Goal: Ask a question

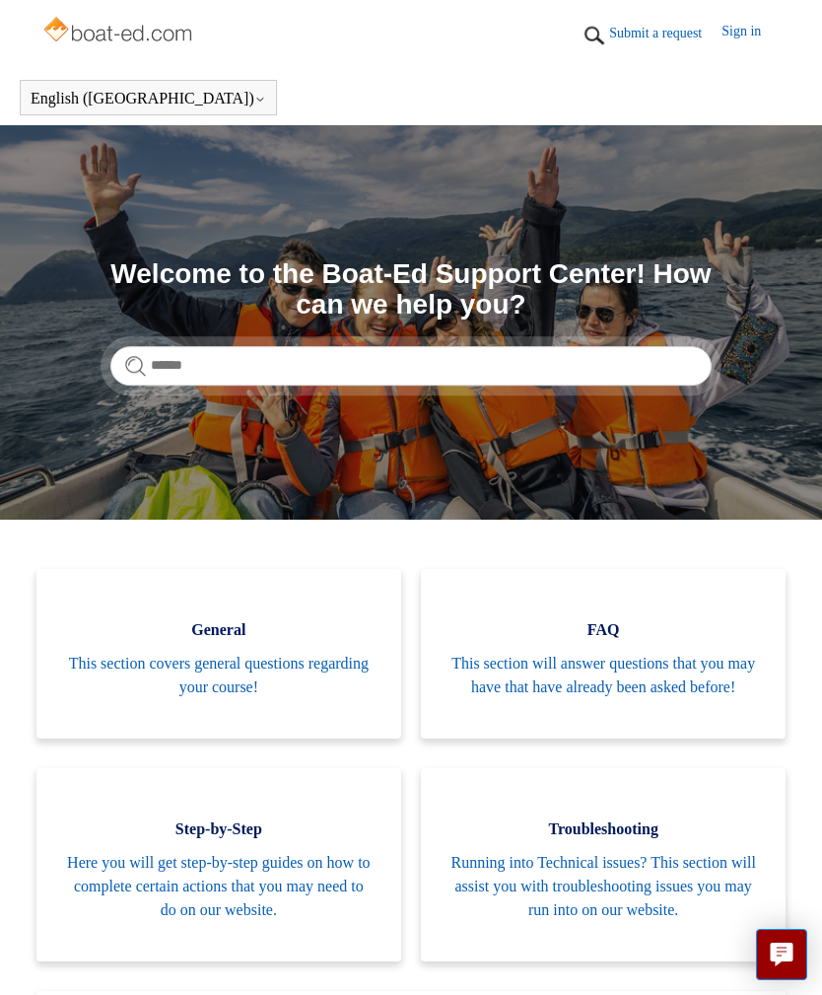
click at [164, 676] on span "This section covers general questions regarding your course!" at bounding box center [219, 675] width 306 height 47
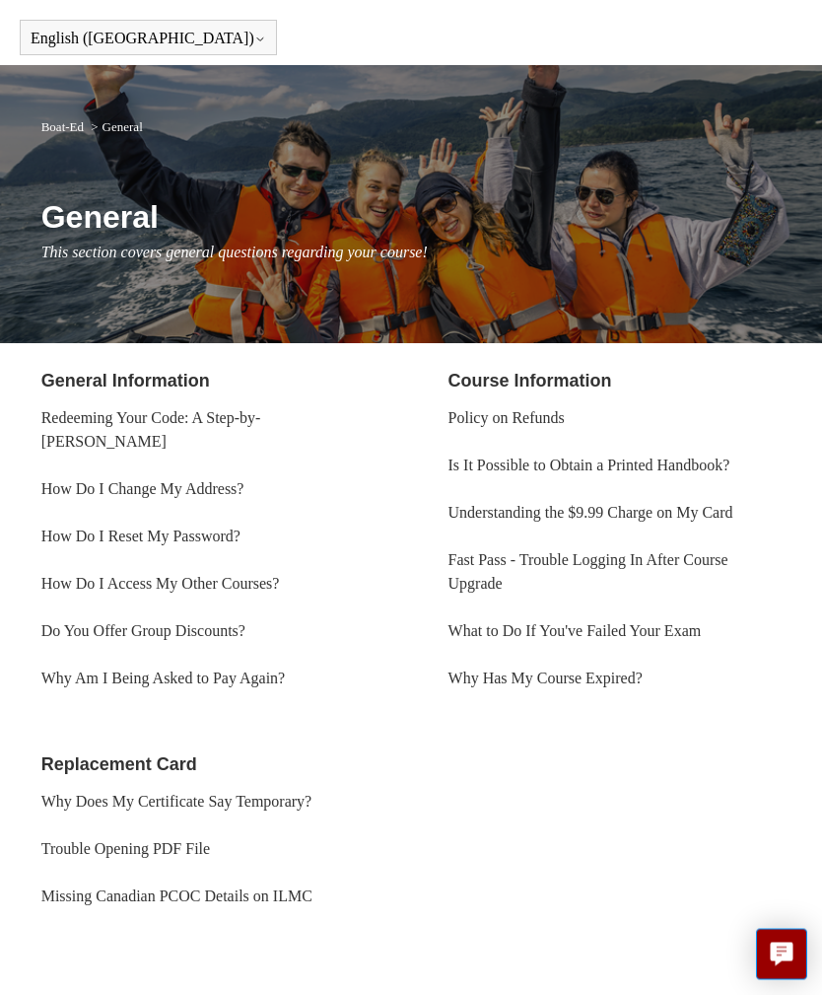
scroll to position [99, 0]
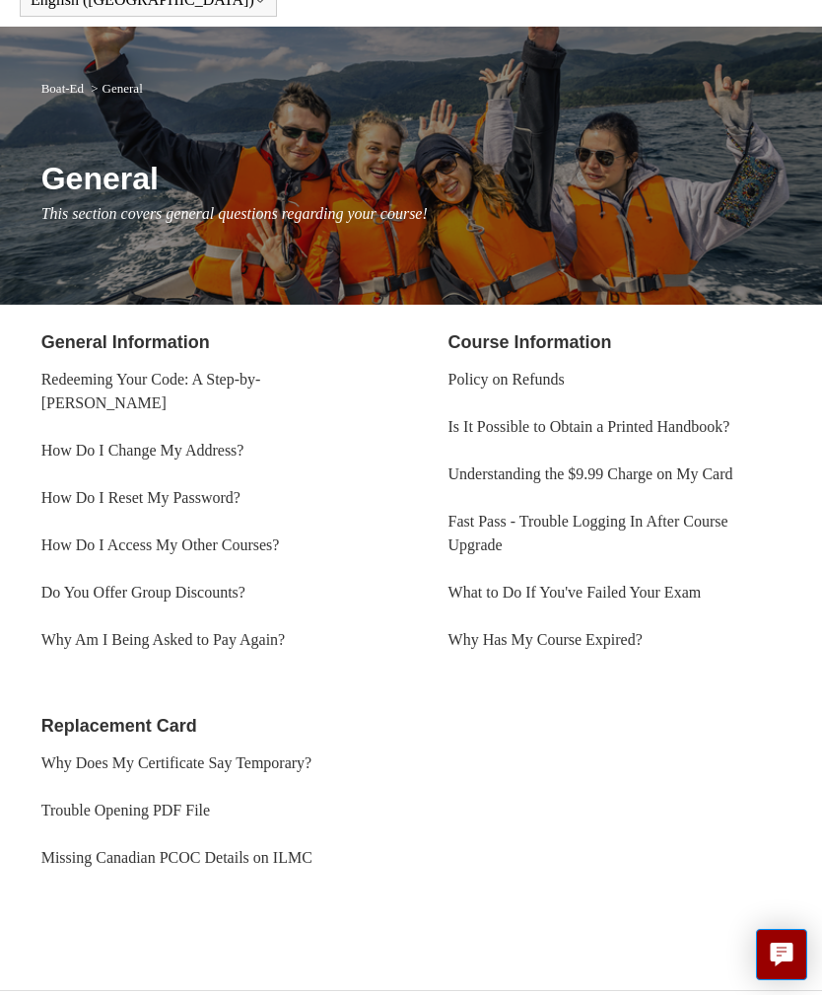
click at [76, 771] on link "Why Does My Certificate Say Temporary?" at bounding box center [176, 762] width 271 height 17
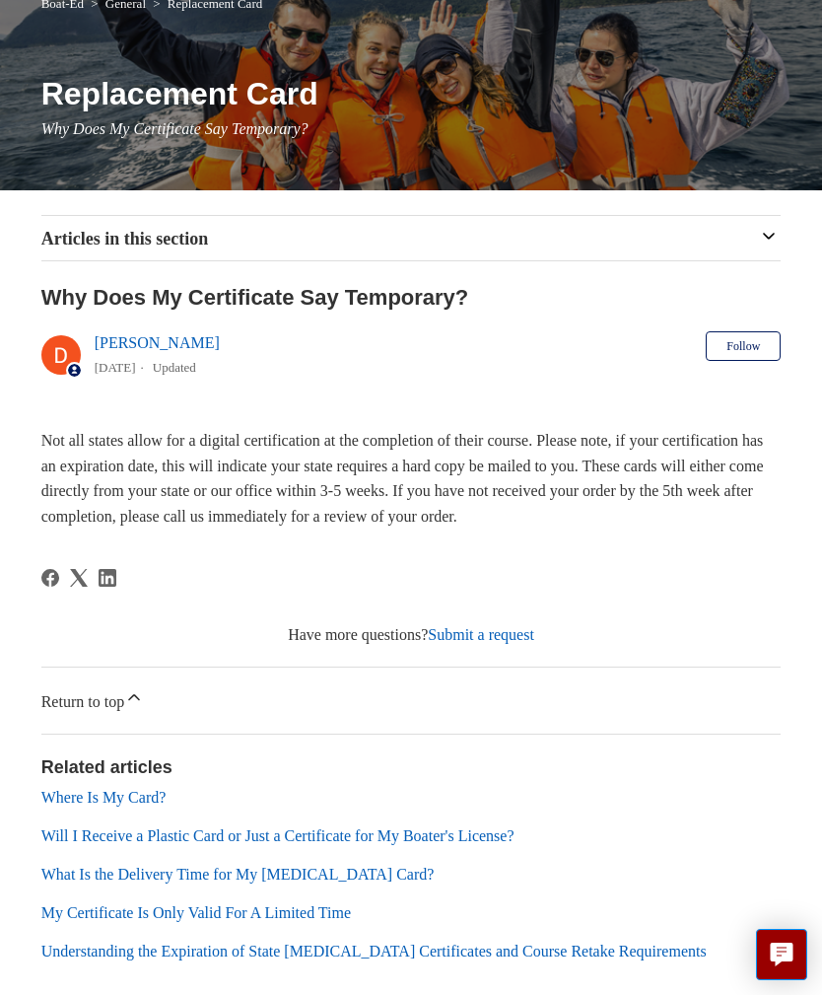
scroll to position [248, 0]
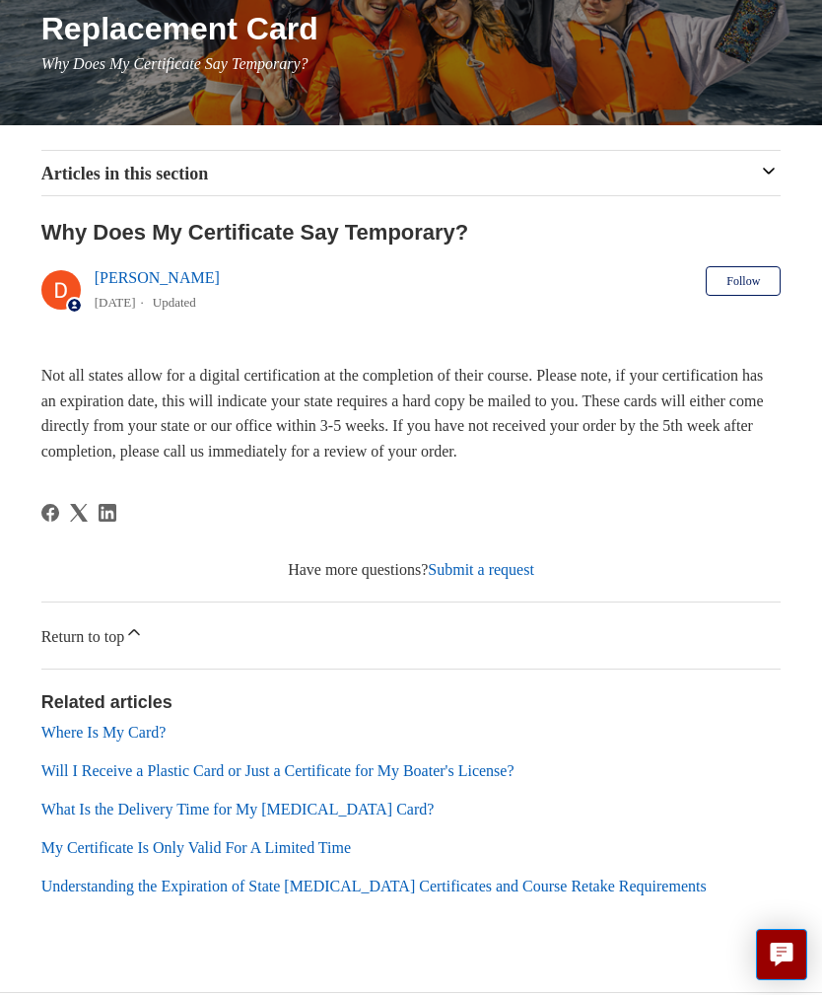
click at [81, 856] on link "My Certificate Is Only Valid For A Limited Time" at bounding box center [195, 847] width 309 height 17
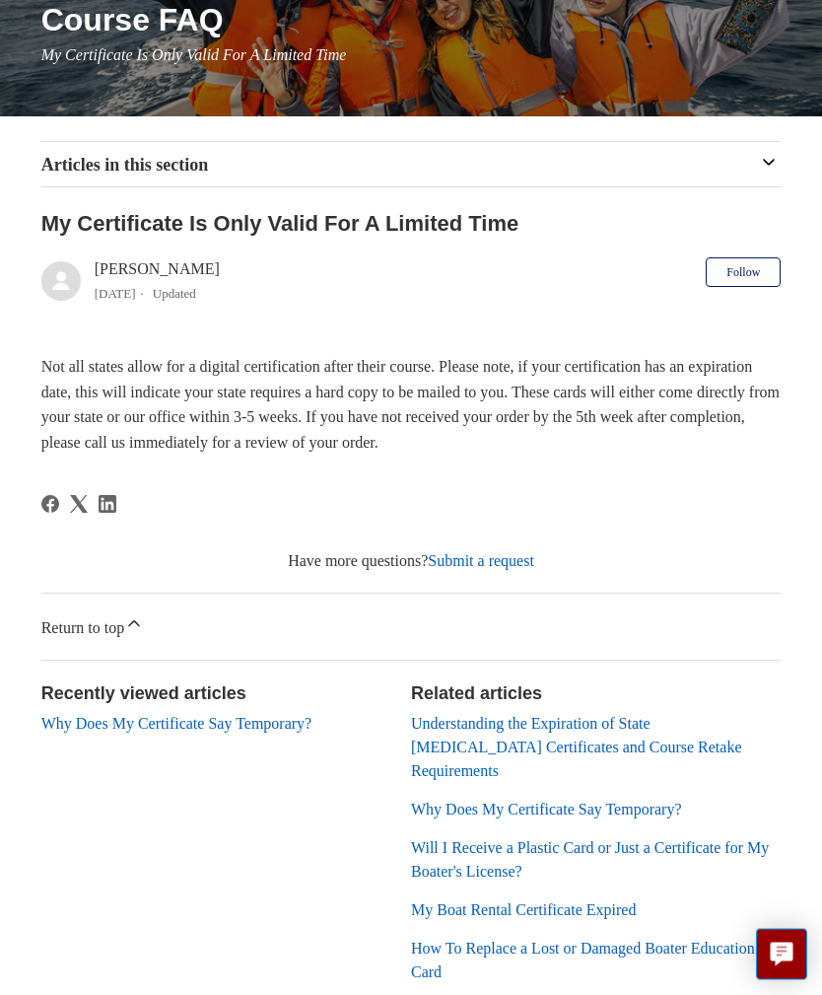
scroll to position [257, 0]
click at [32, 793] on div "Articles in this section Cost of Course, Chapters, Age restrictions Why Are The…" at bounding box center [411, 579] width 822 height 877
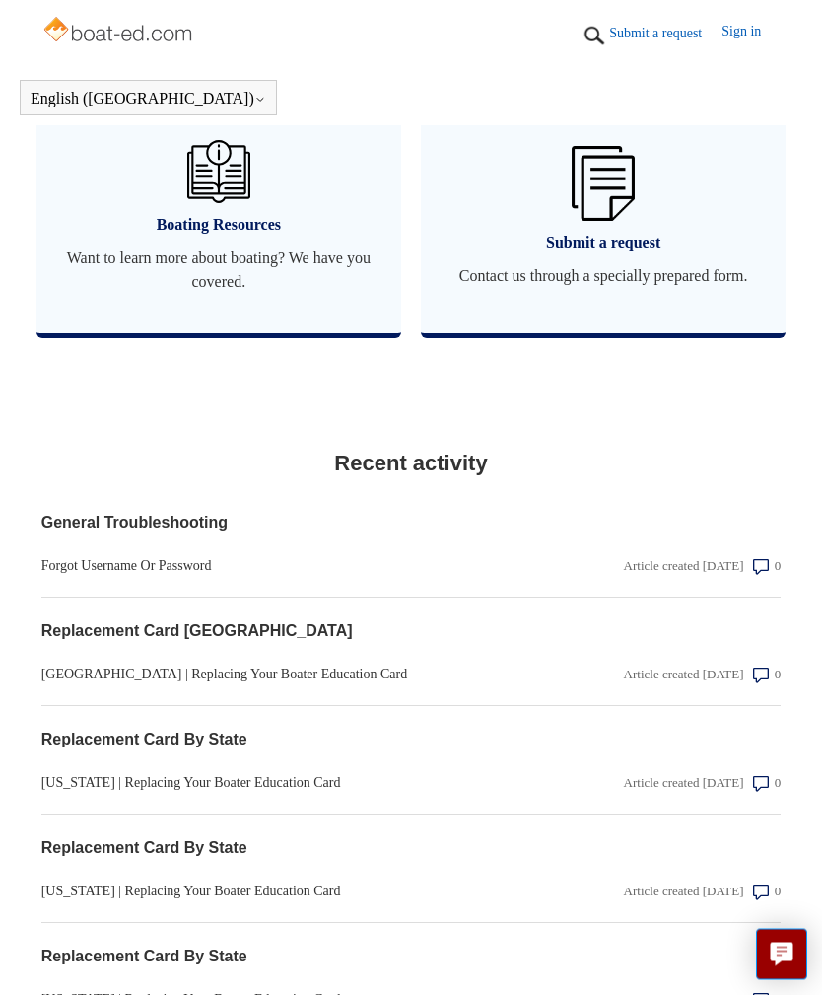
scroll to position [2161, 0]
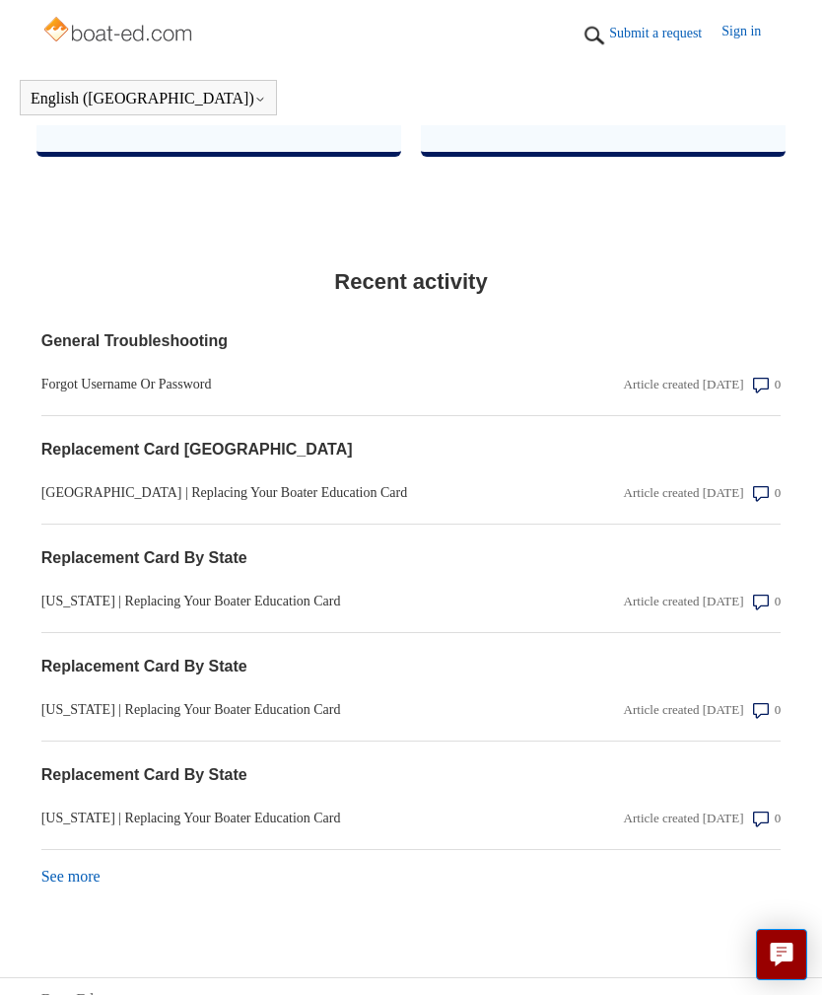
click at [51, 884] on link "See more items from recent activity" at bounding box center [70, 875] width 59 height 17
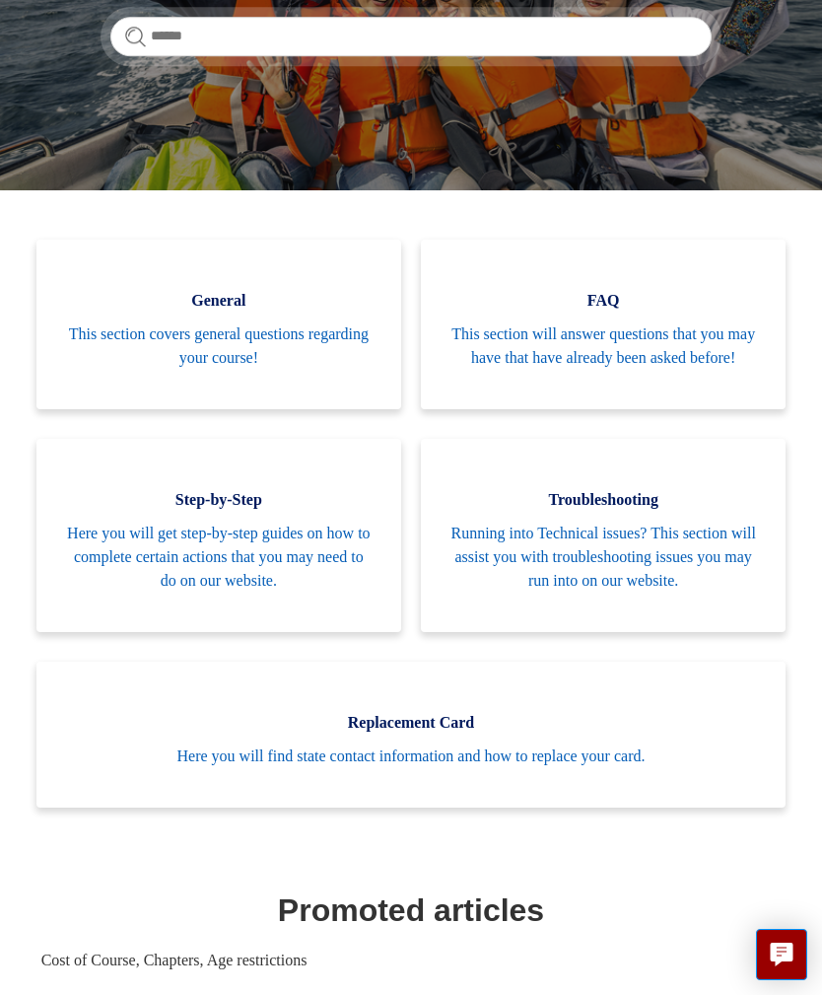
scroll to position [0, 0]
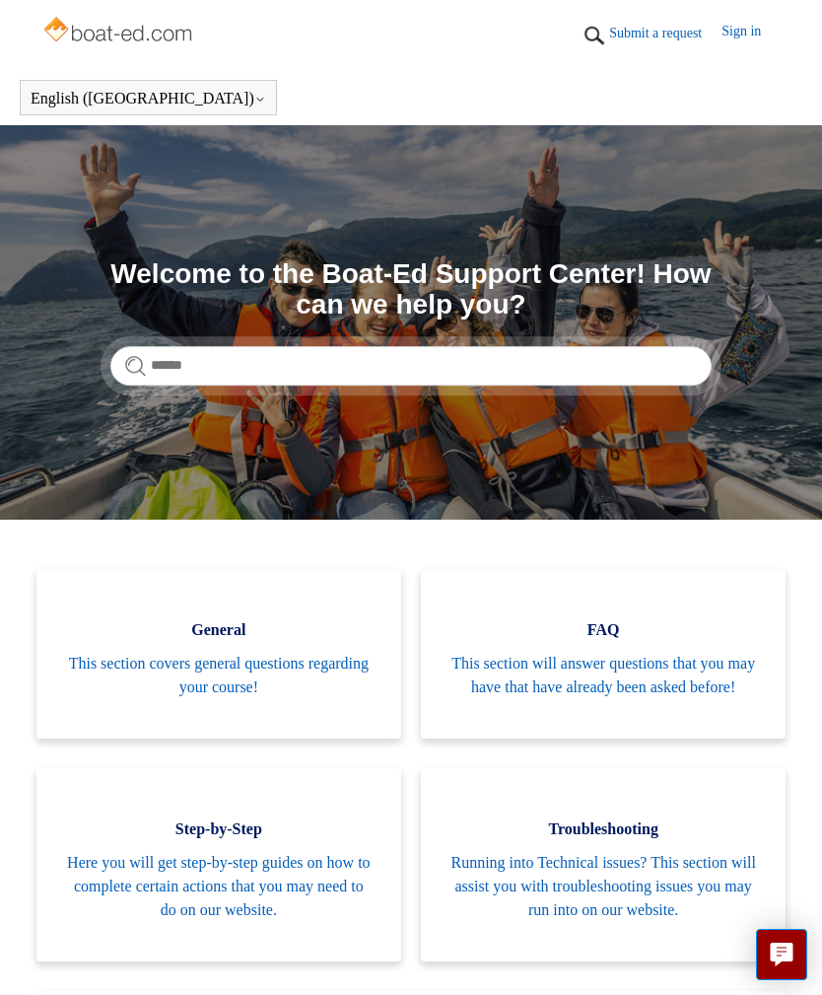
click at [640, 30] on link "Submit a request" at bounding box center [665, 33] width 112 height 21
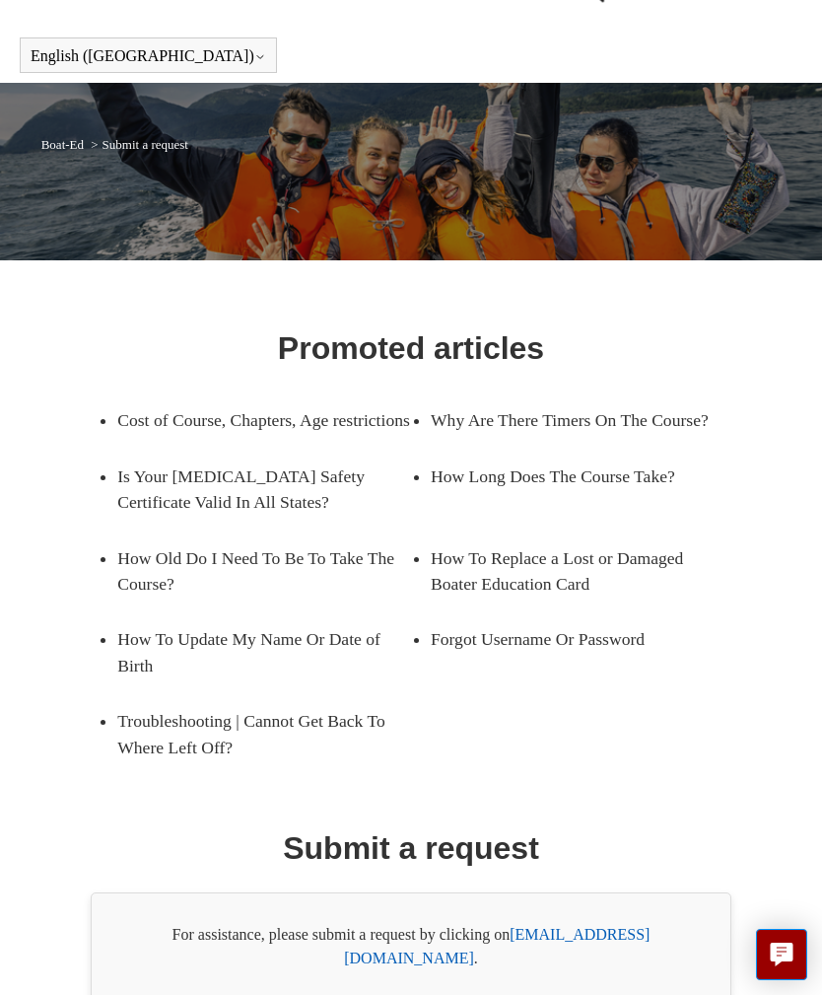
scroll to position [90, 0]
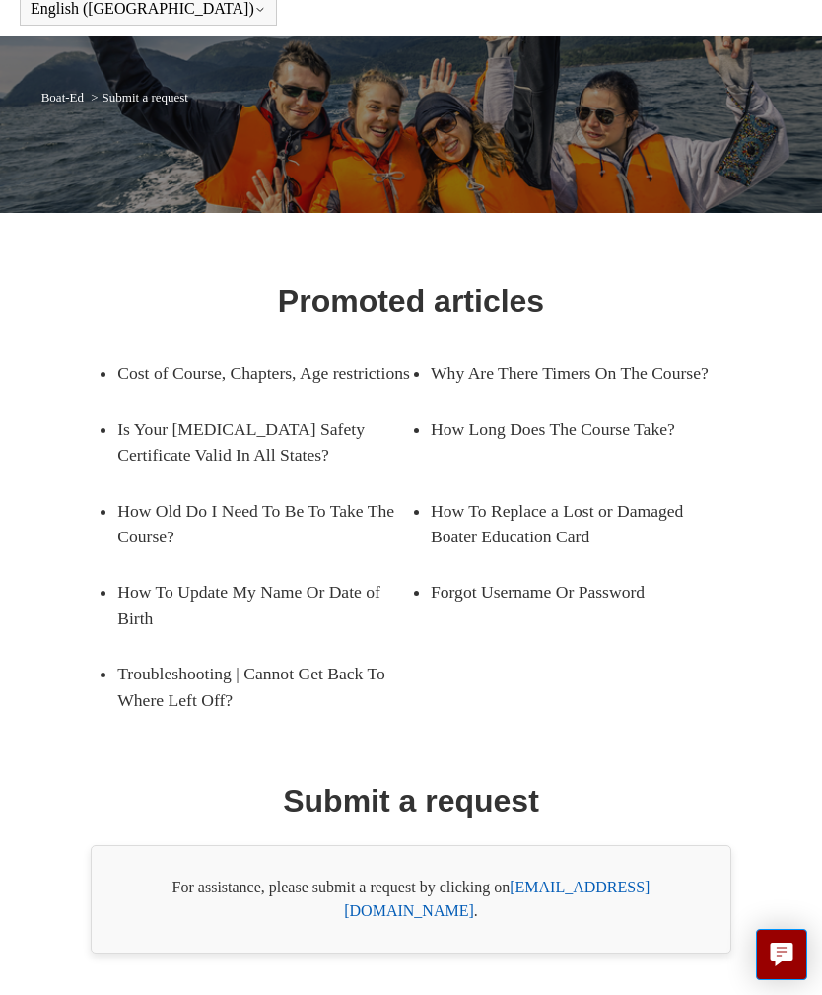
click at [587, 915] on link "[EMAIL_ADDRESS][DOMAIN_NAME]" at bounding box center [497, 898] width 306 height 40
